Goal: Transaction & Acquisition: Book appointment/travel/reservation

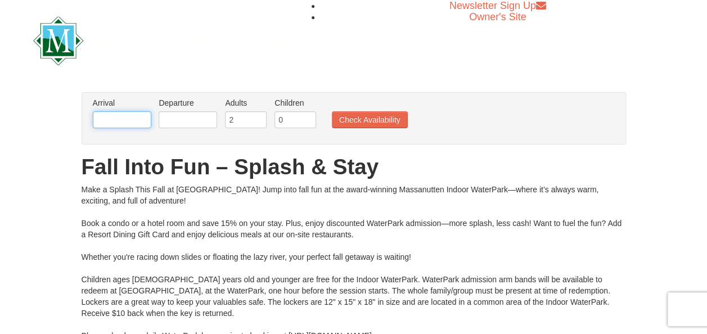
click at [123, 123] on input "text" at bounding box center [122, 119] width 58 height 17
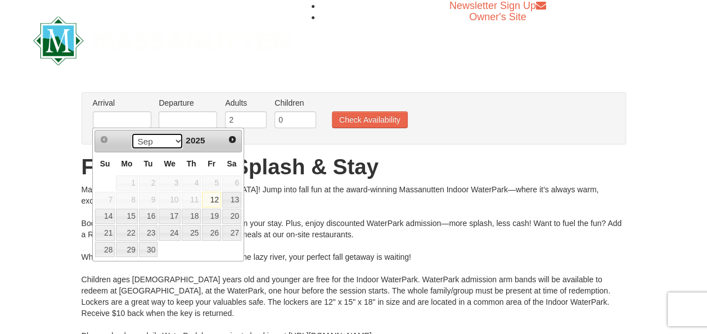
click at [174, 138] on select "Sep Oct Nov Dec" at bounding box center [157, 141] width 52 height 17
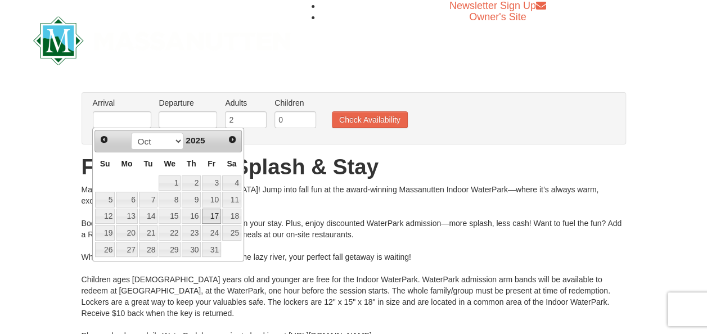
click at [218, 216] on link "17" at bounding box center [211, 217] width 19 height 16
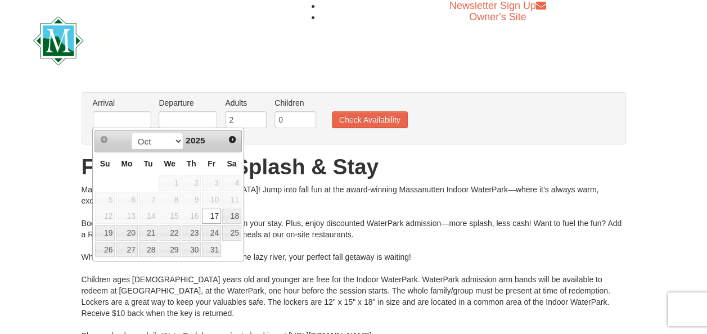
type input "[DATE]"
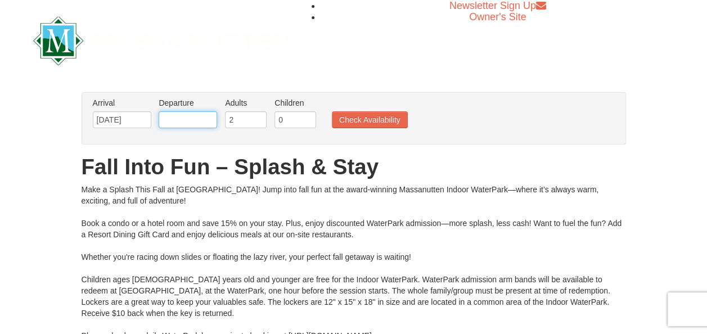
click at [200, 117] on input "text" at bounding box center [188, 119] width 58 height 17
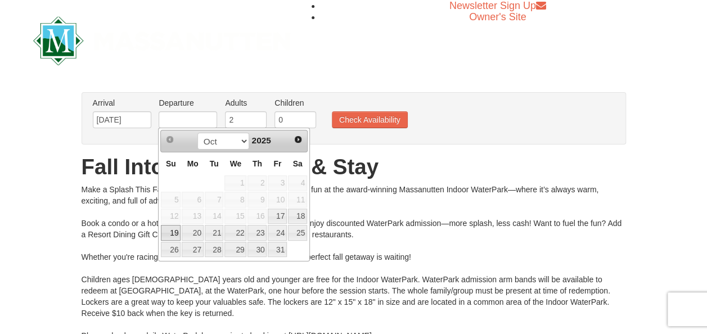
click at [177, 228] on link "19" at bounding box center [171, 233] width 20 height 16
type input "[DATE]"
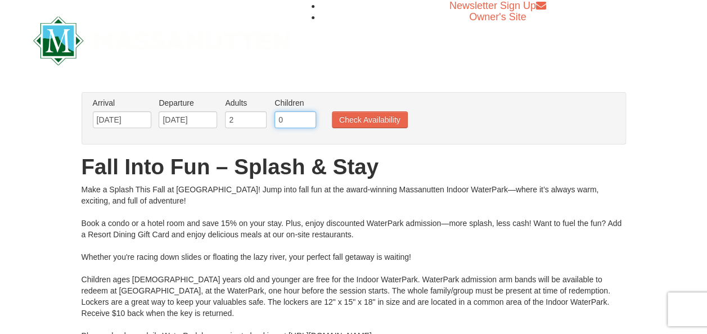
click at [305, 124] on input "0" at bounding box center [295, 119] width 42 height 17
click at [307, 116] on input "1" at bounding box center [295, 119] width 42 height 17
type input "2"
click at [307, 116] on input "2" at bounding box center [295, 119] width 42 height 17
click at [367, 120] on button "Check Availability" at bounding box center [370, 119] width 76 height 17
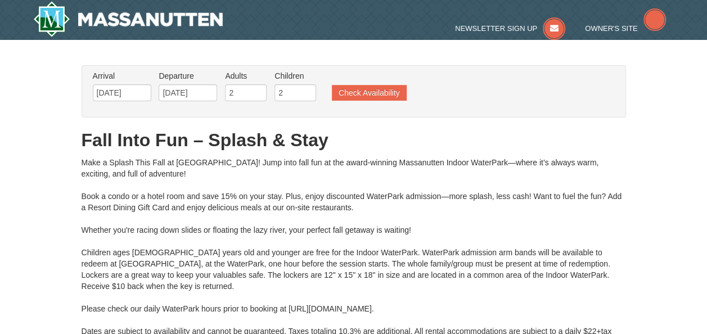
type input "[DATE]"
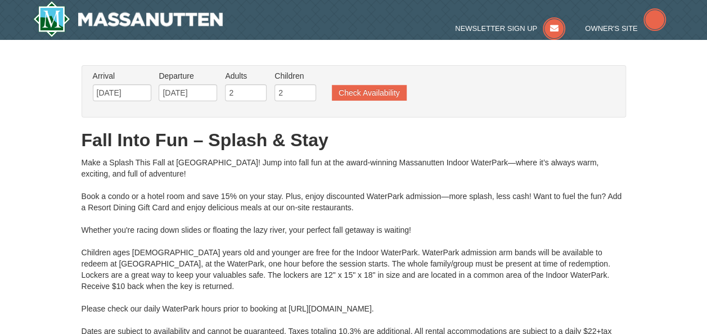
type input "[DATE]"
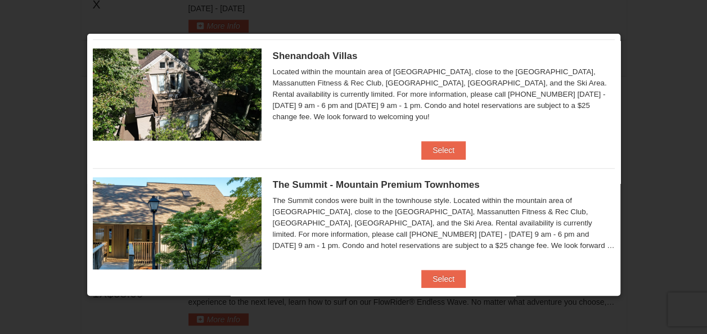
scroll to position [326, 0]
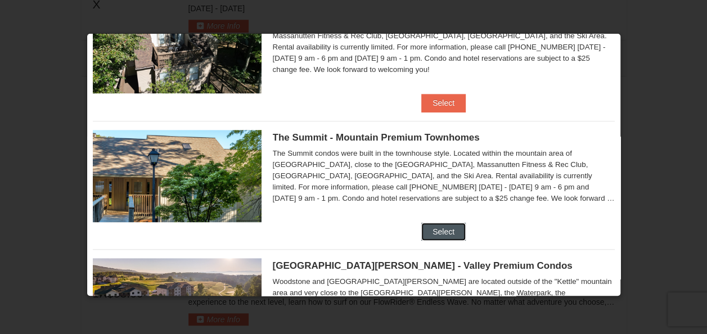
click at [452, 226] on button "Select" at bounding box center [443, 232] width 44 height 18
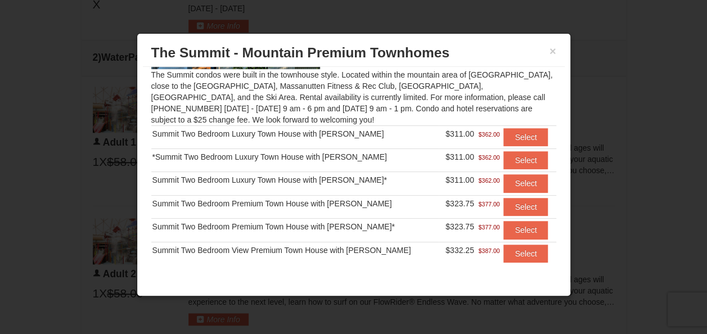
scroll to position [110, 0]
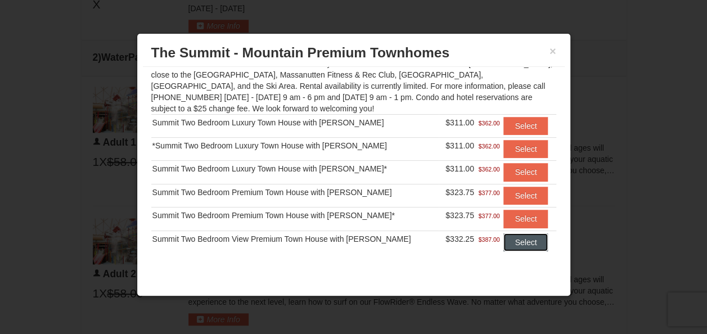
click at [504, 244] on button "Select" at bounding box center [525, 242] width 44 height 18
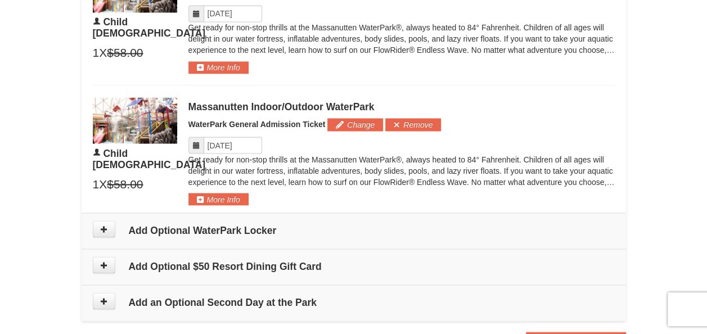
scroll to position [1013, 0]
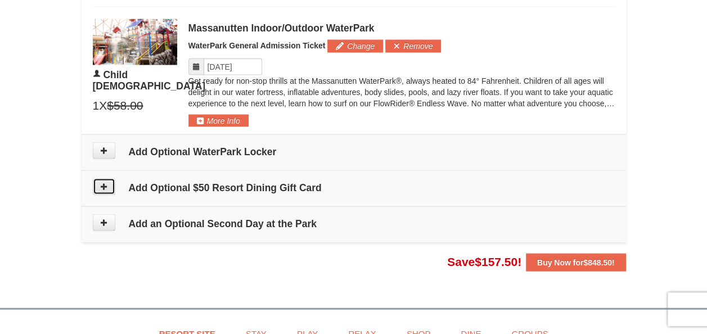
click at [111, 181] on button at bounding box center [104, 186] width 22 height 17
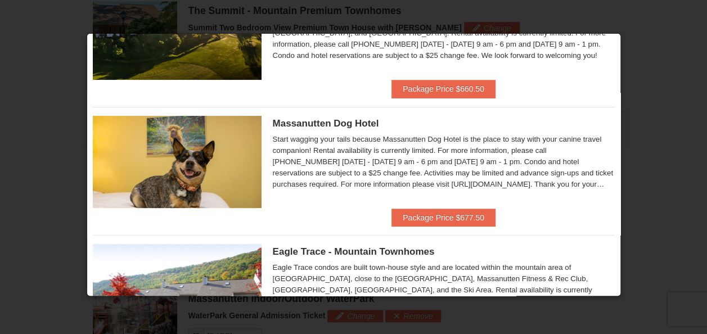
scroll to position [0, 0]
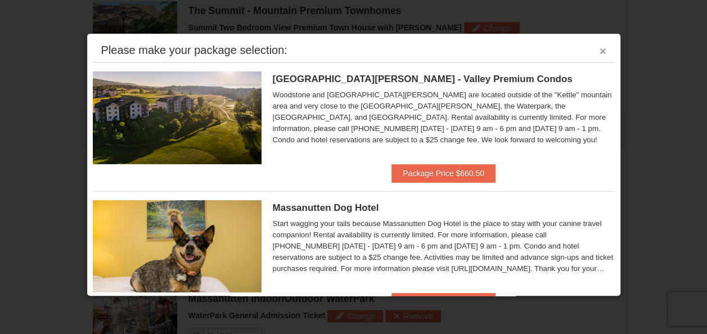
click at [599, 53] on button "×" at bounding box center [602, 51] width 7 height 11
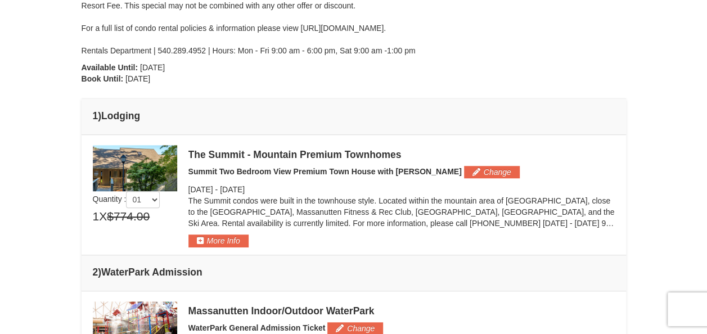
scroll to position [336, 0]
click at [464, 166] on button "Change" at bounding box center [492, 172] width 56 height 12
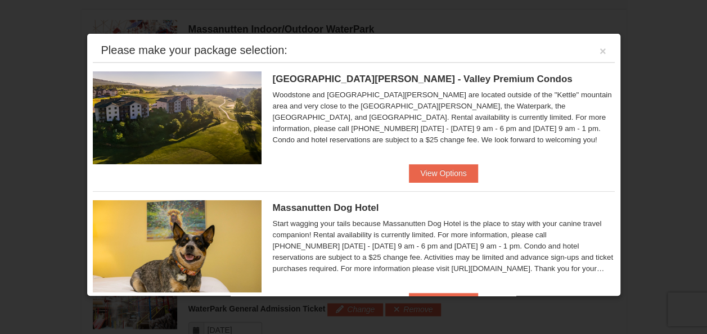
scroll to position [619, 0]
click at [431, 169] on button "View Options" at bounding box center [443, 173] width 69 height 18
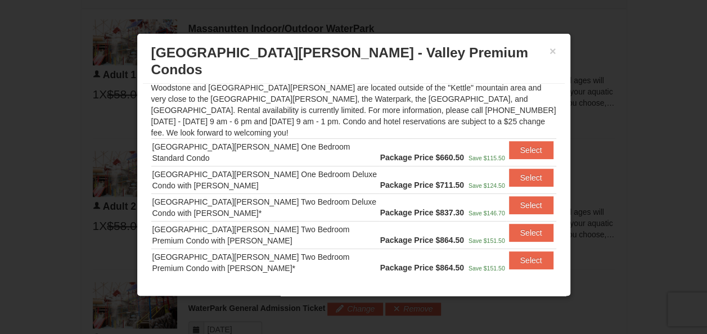
scroll to position [109, 0]
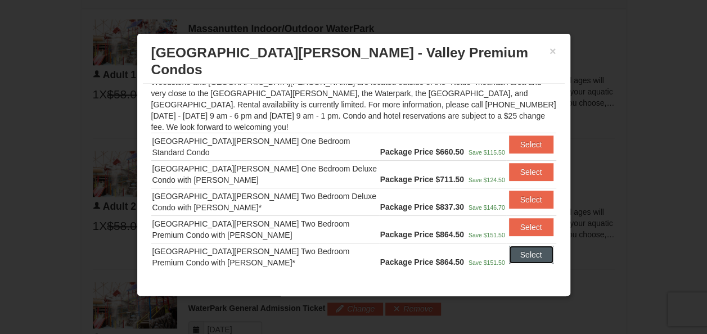
click at [513, 246] on button "Select" at bounding box center [531, 255] width 44 height 18
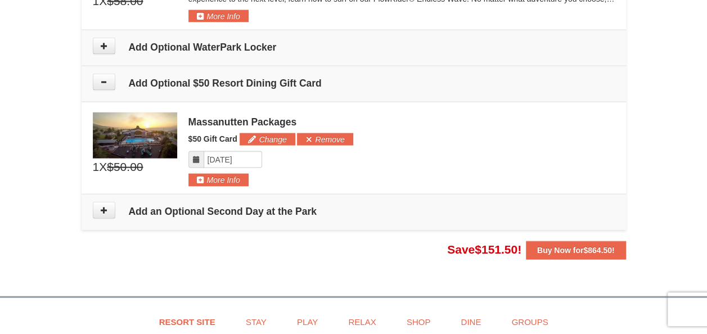
scroll to position [1118, 0]
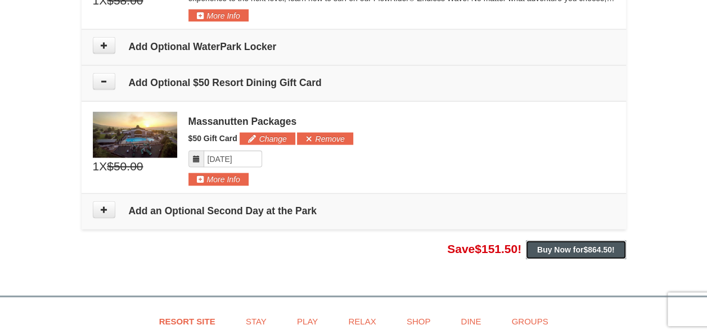
click at [557, 245] on strong "Buy Now for $864.50 !" at bounding box center [576, 249] width 78 height 9
click at [546, 245] on strong "Buy Now for $864.50 !" at bounding box center [576, 249] width 78 height 9
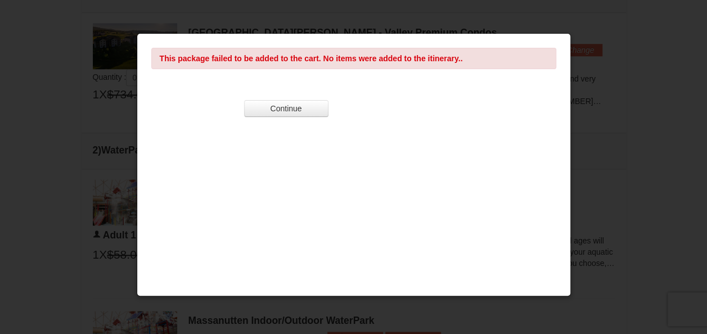
scroll to position [458, 0]
click at [303, 108] on button "Continue" at bounding box center [286, 108] width 84 height 17
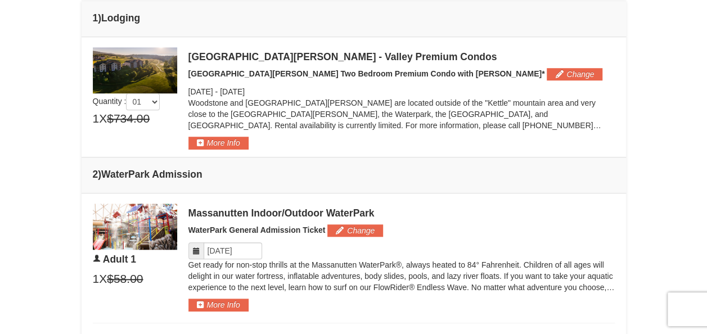
scroll to position [435, 0]
click at [218, 141] on button "More Info" at bounding box center [218, 142] width 60 height 12
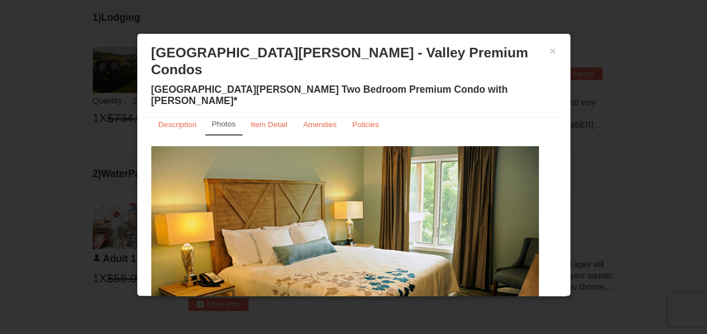
scroll to position [12, 0]
click at [274, 120] on small "Item Detail" at bounding box center [269, 124] width 37 height 8
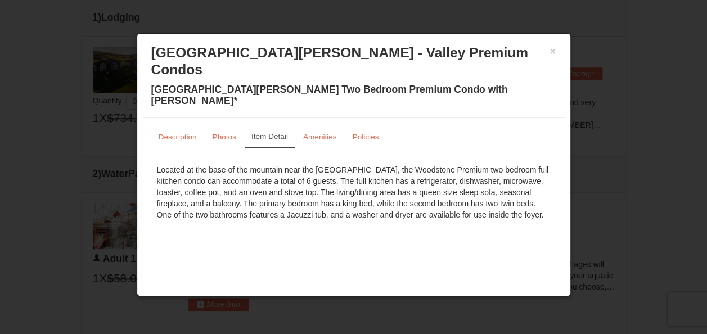
scroll to position [0, 0]
click at [321, 133] on small "Amenities" at bounding box center [320, 137] width 34 height 8
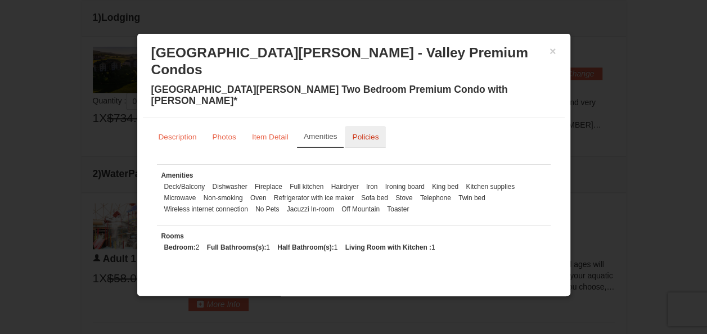
click at [364, 126] on link "Policies" at bounding box center [365, 137] width 41 height 22
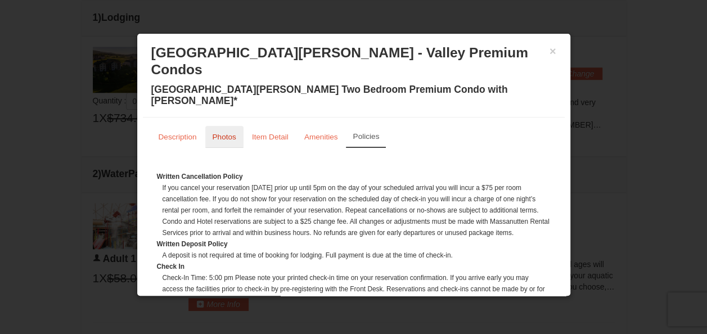
click at [224, 126] on link "Photos" at bounding box center [224, 137] width 38 height 22
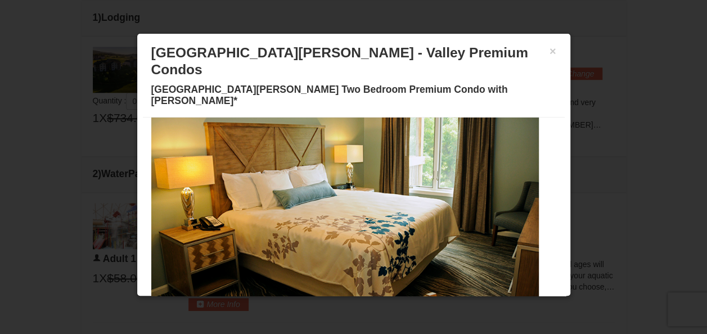
scroll to position [15, 0]
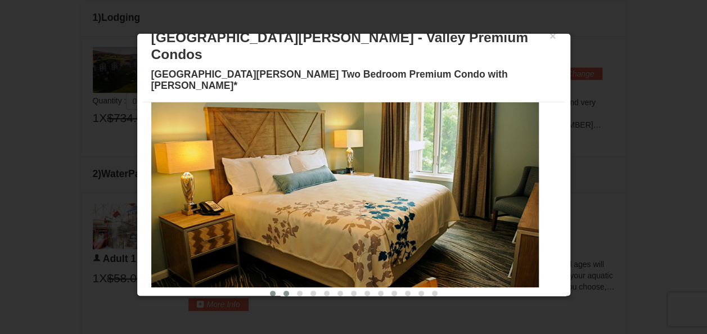
click at [283, 291] on span at bounding box center [286, 294] width 6 height 6
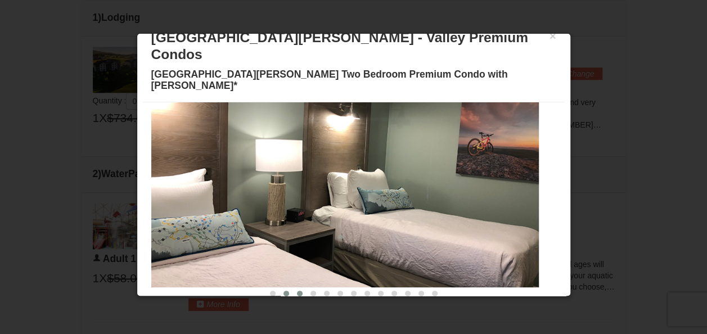
click at [293, 288] on button at bounding box center [299, 293] width 13 height 11
